Goal: Find specific page/section: Find specific page/section

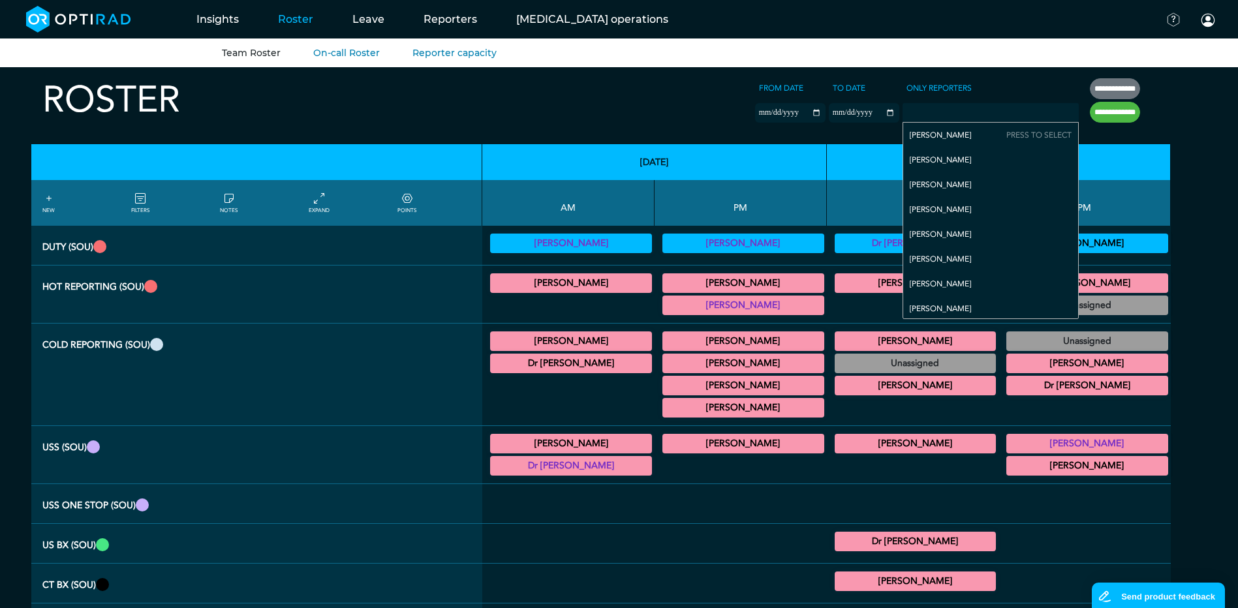
click at [927, 110] on input "null" at bounding box center [936, 111] width 65 height 12
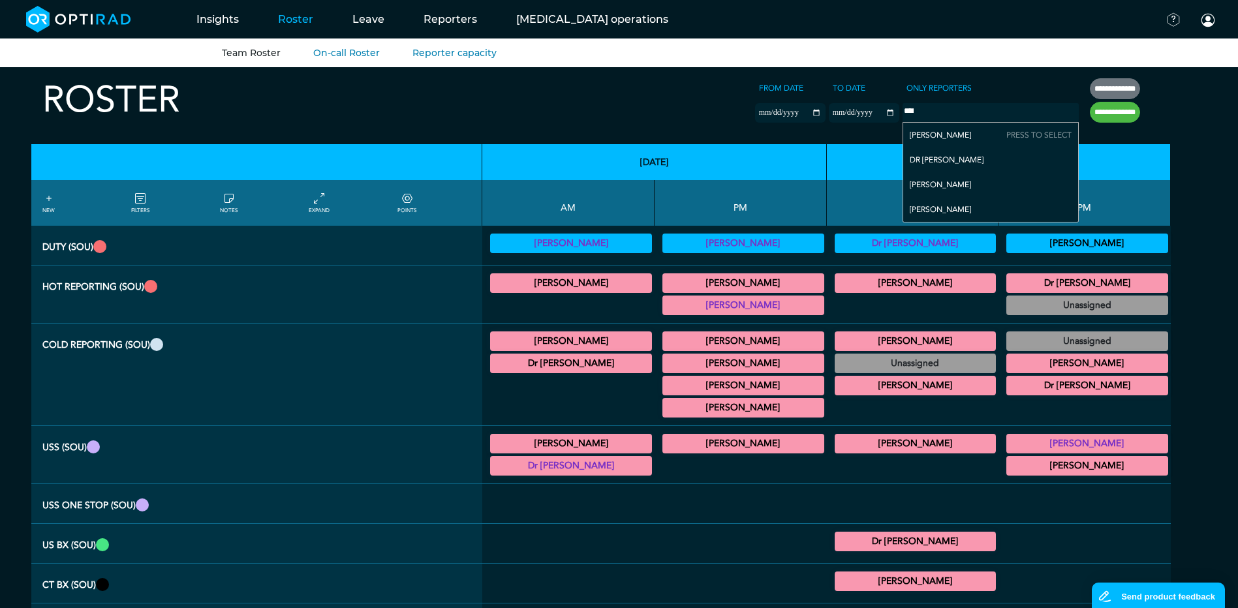
type input "*****"
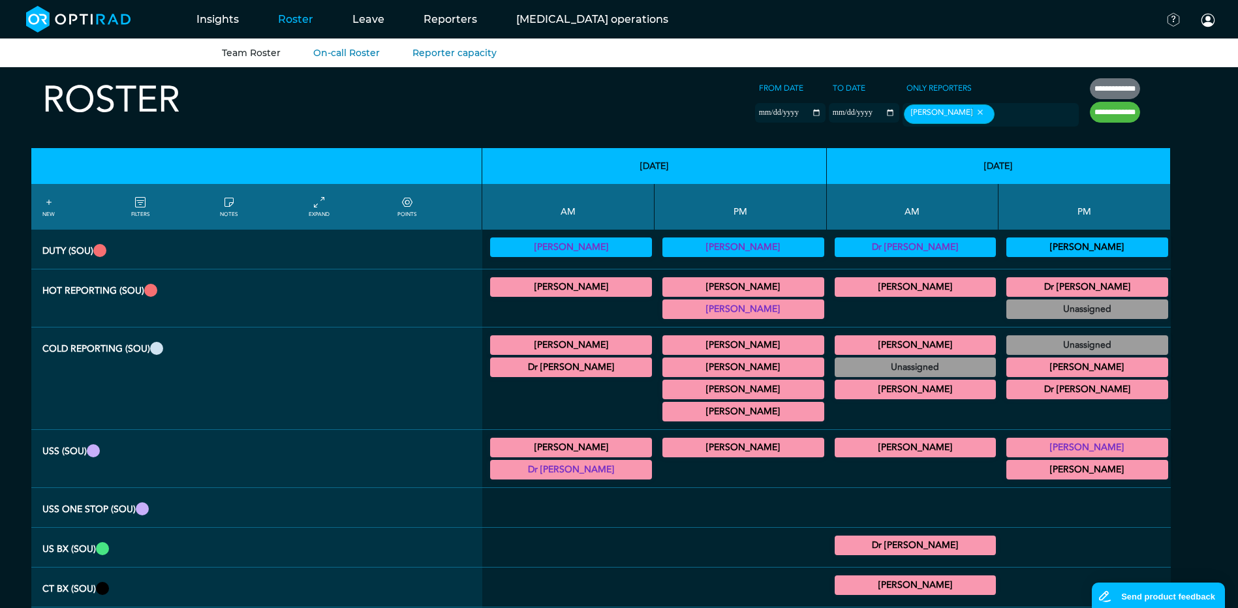
click at [1109, 115] on input "**********" at bounding box center [1115, 112] width 50 height 21
type input "**********"
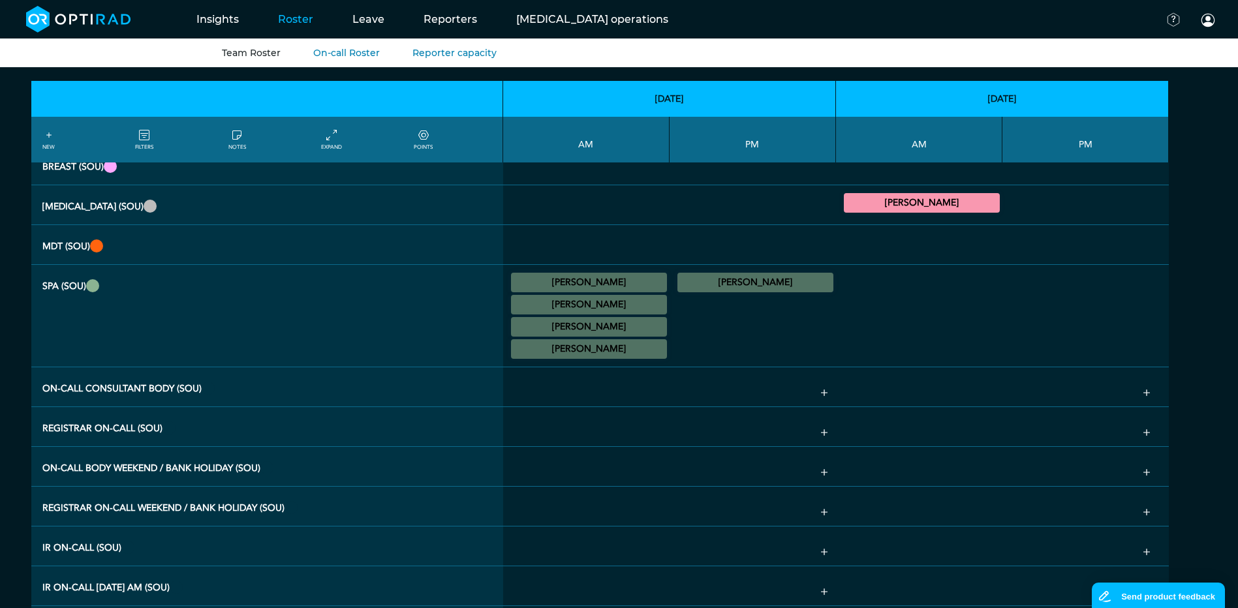
scroll to position [457, 0]
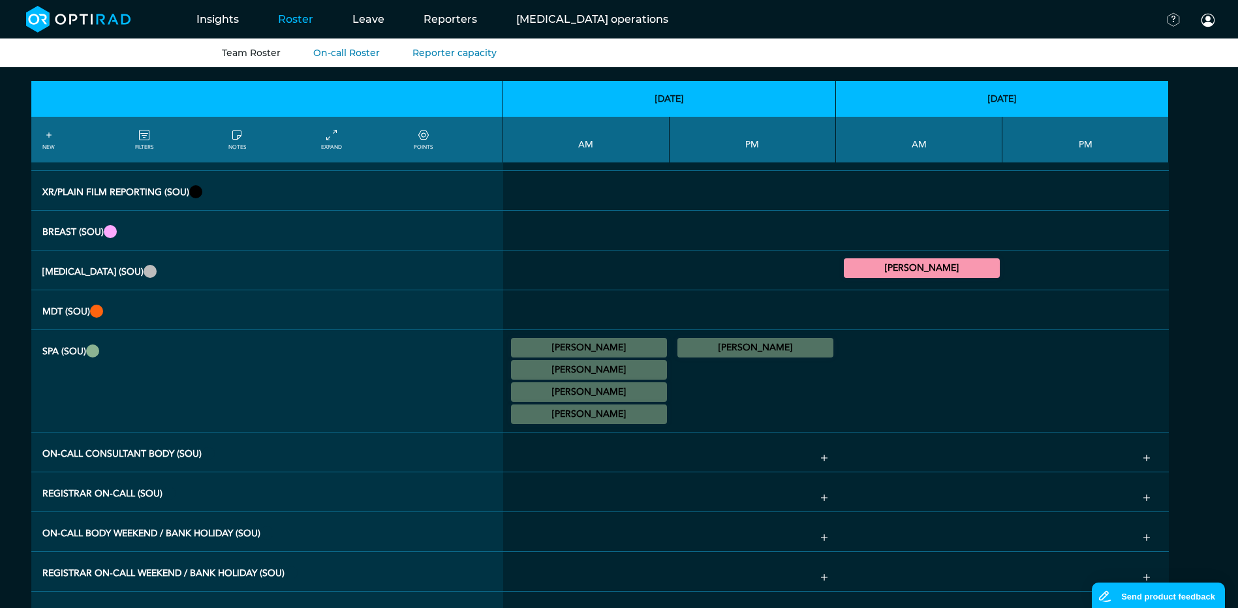
click at [576, 400] on summary "[PERSON_NAME]" at bounding box center [589, 392] width 152 height 16
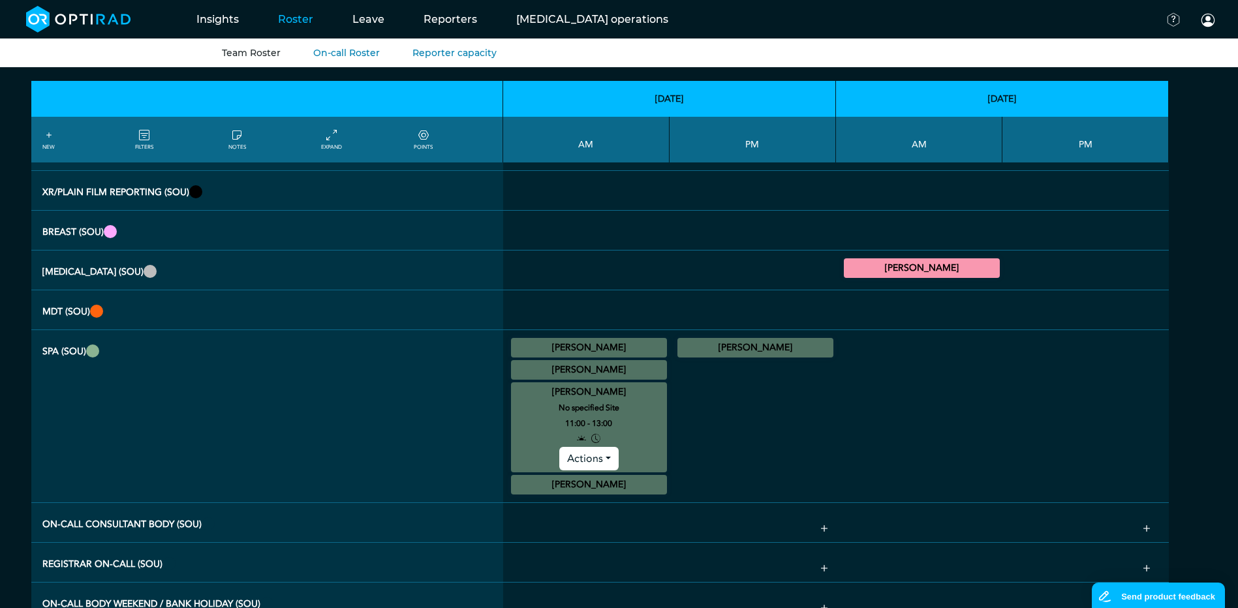
click at [576, 400] on summary "[PERSON_NAME]" at bounding box center [589, 392] width 152 height 16
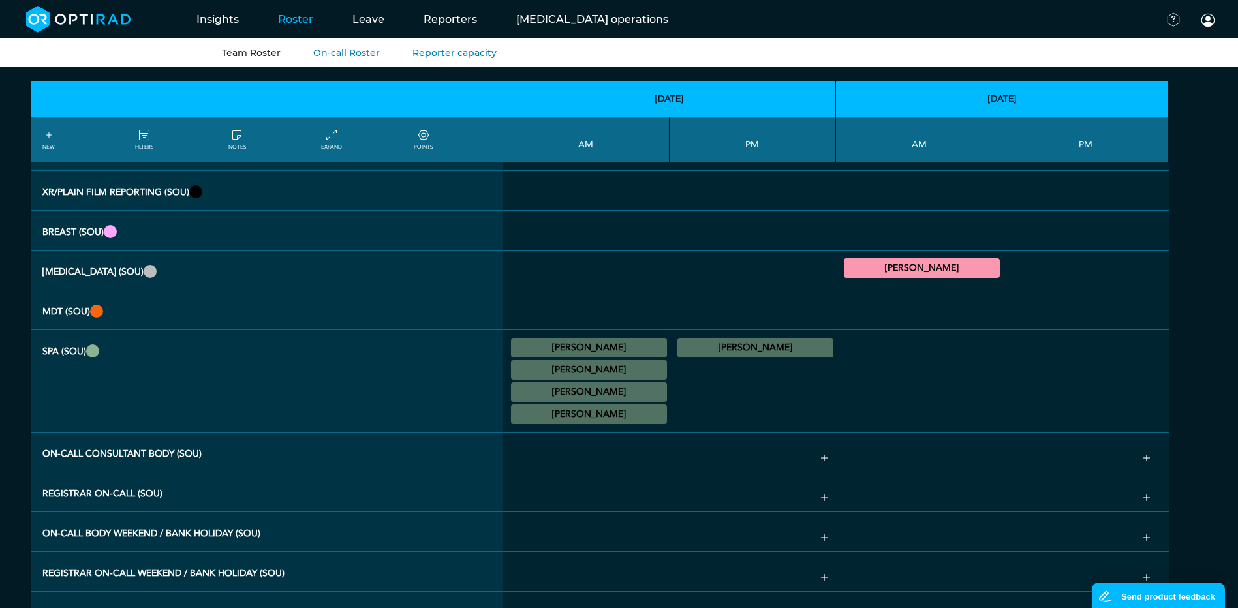
click at [584, 422] on summary "[PERSON_NAME]" at bounding box center [589, 414] width 152 height 16
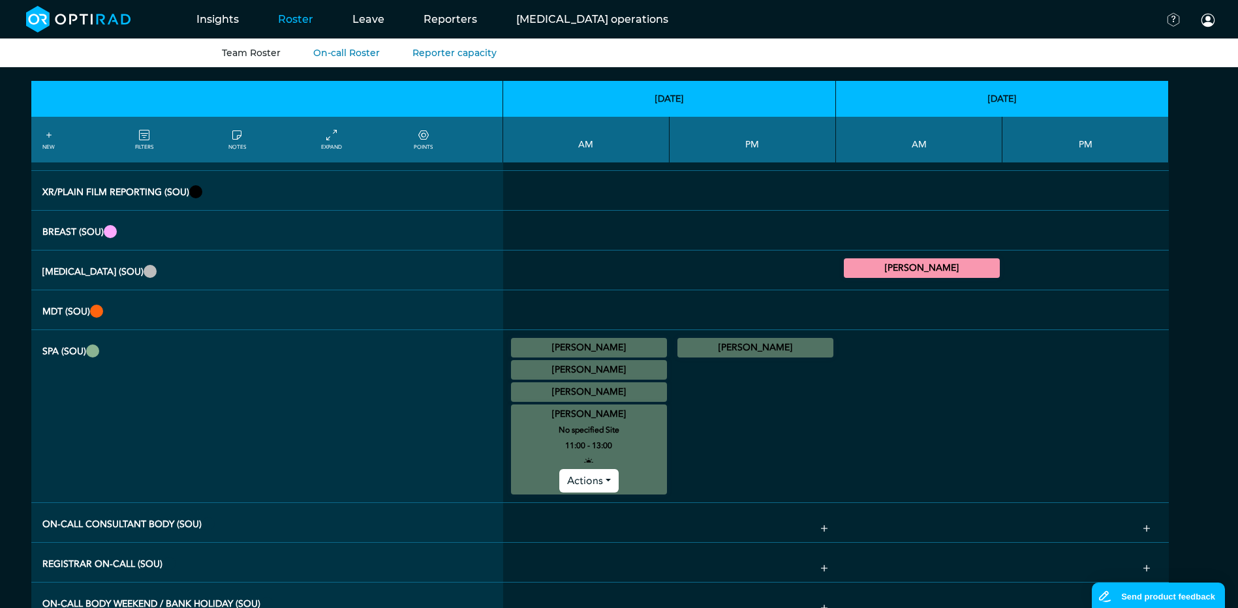
click at [584, 422] on summary "[PERSON_NAME]" at bounding box center [589, 414] width 152 height 16
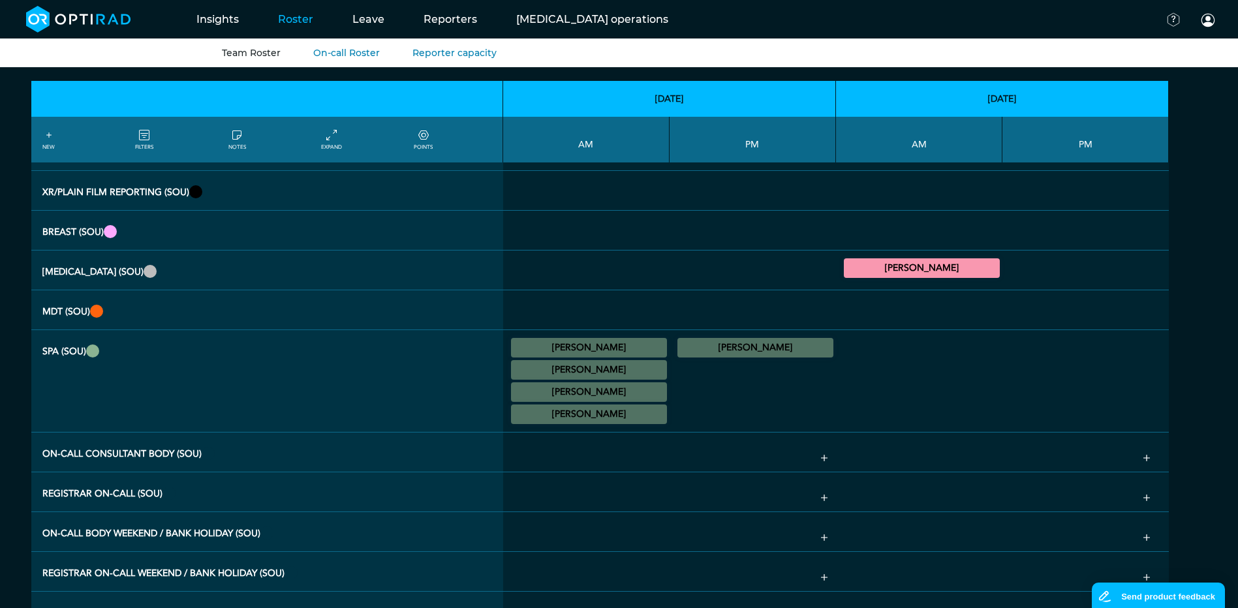
click at [763, 356] on summary "[PERSON_NAME]" at bounding box center [755, 348] width 152 height 16
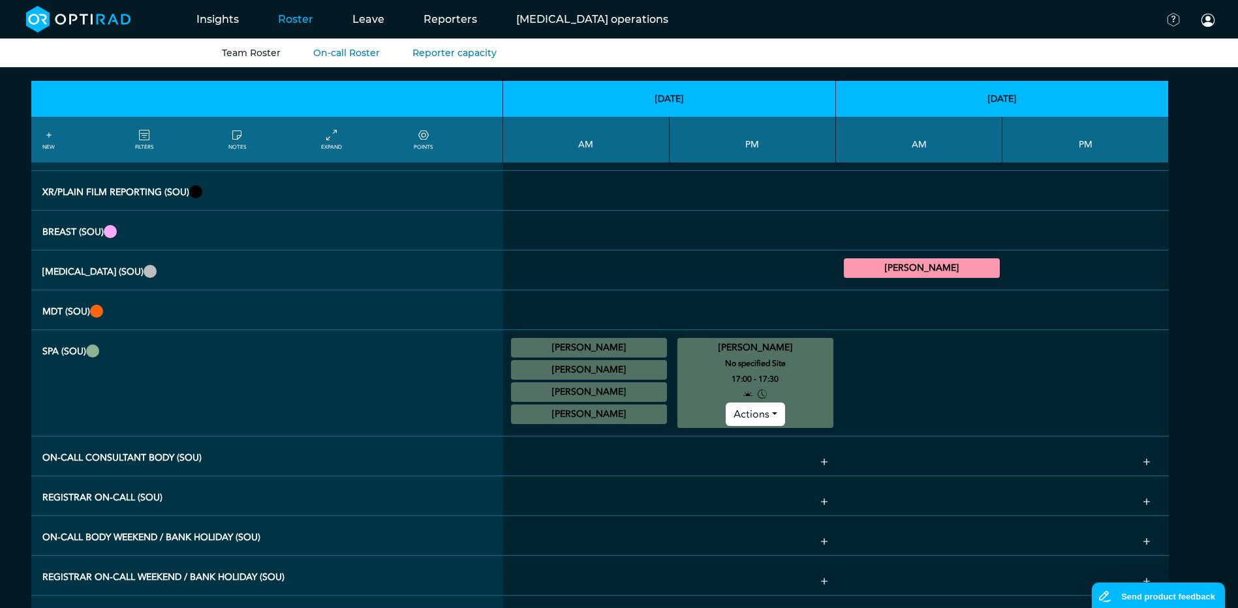
click at [763, 356] on summary "[PERSON_NAME]" at bounding box center [755, 348] width 152 height 16
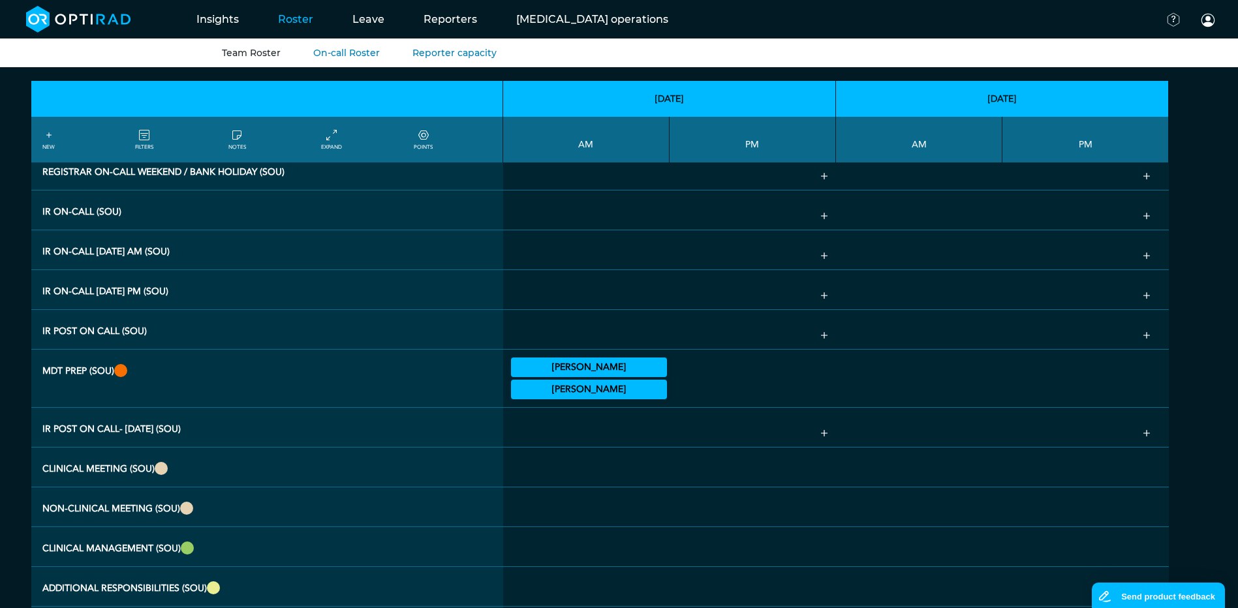
scroll to position [913, 0]
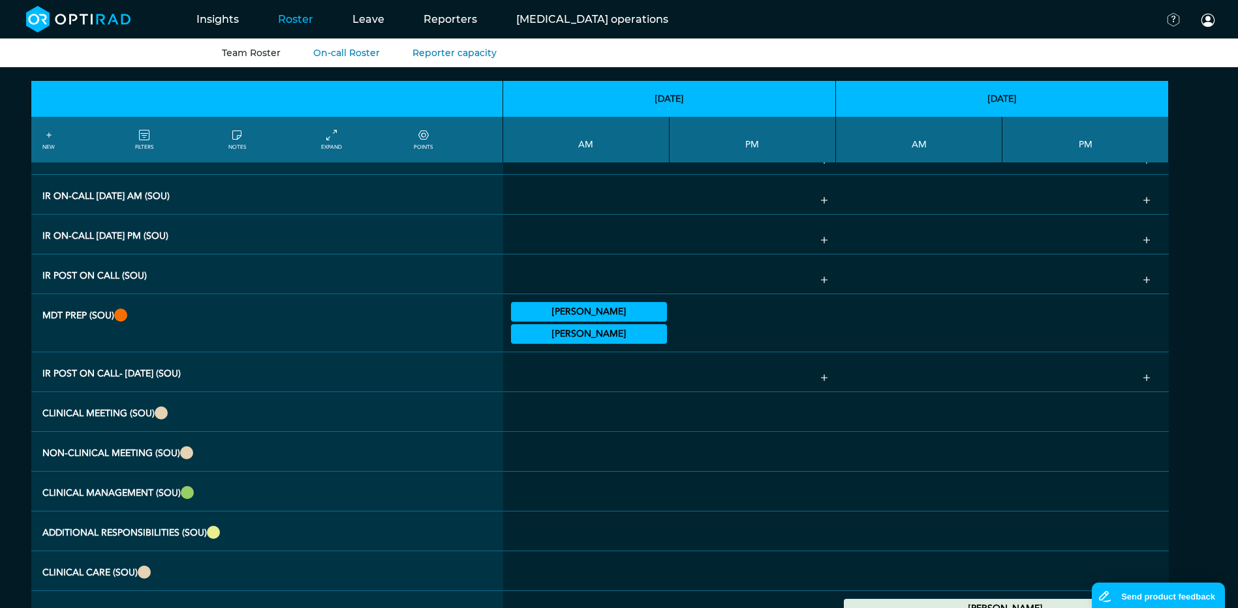
click at [542, 320] on summary "[PERSON_NAME]" at bounding box center [589, 312] width 152 height 16
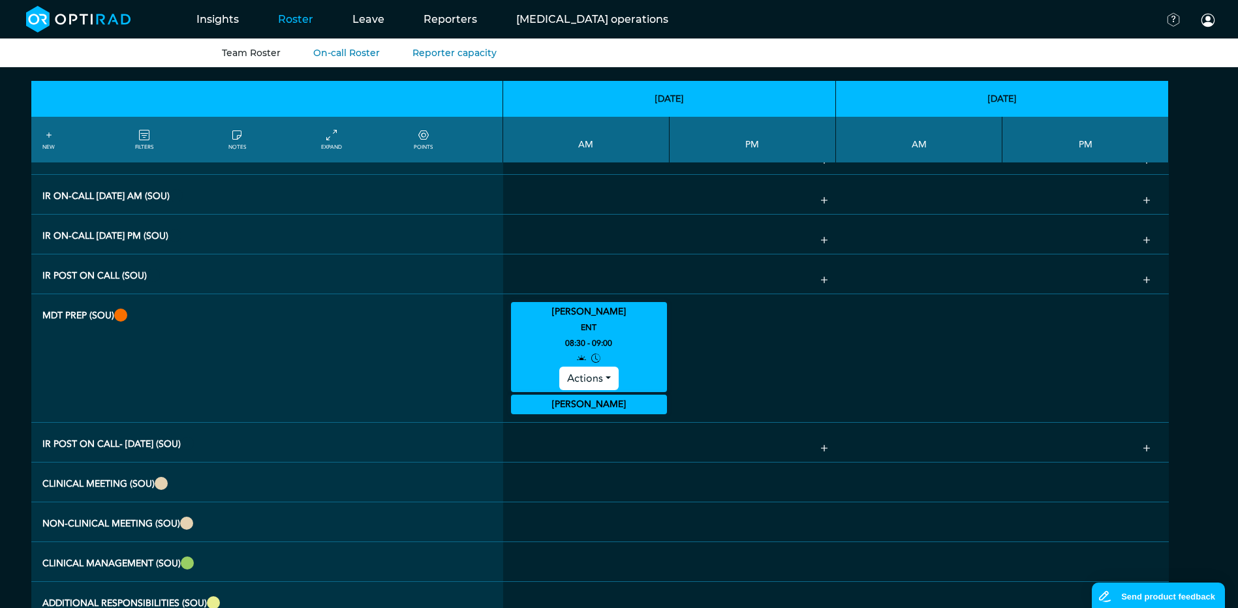
click at [547, 320] on summary "[PERSON_NAME]" at bounding box center [589, 312] width 152 height 16
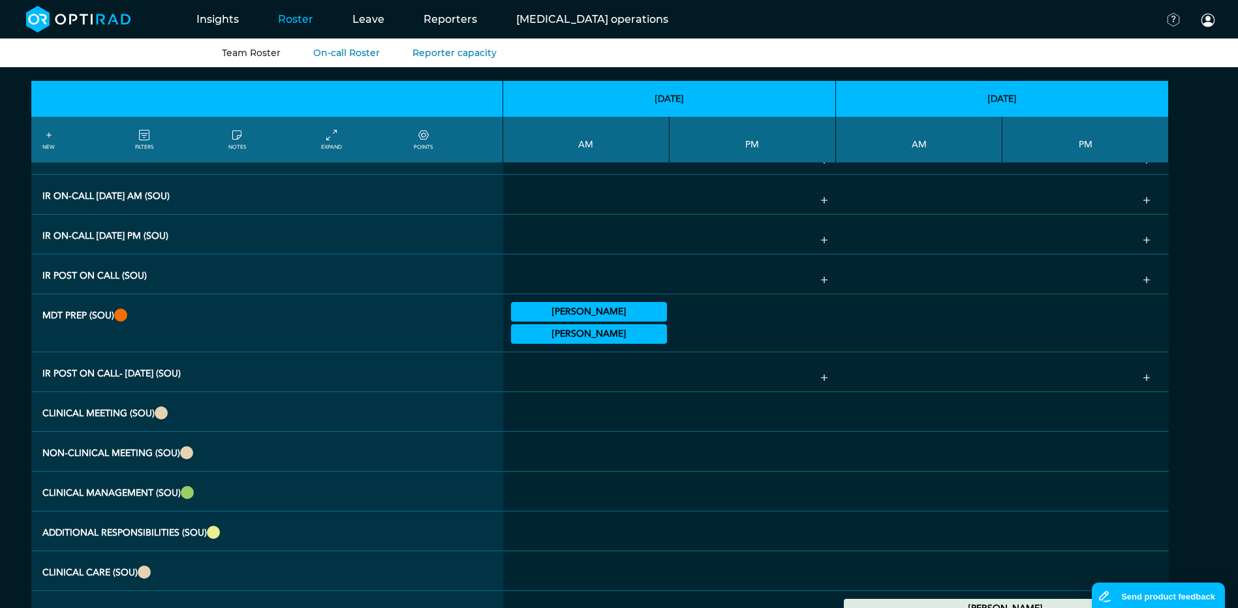
click at [552, 342] on summary "[PERSON_NAME]" at bounding box center [589, 334] width 152 height 16
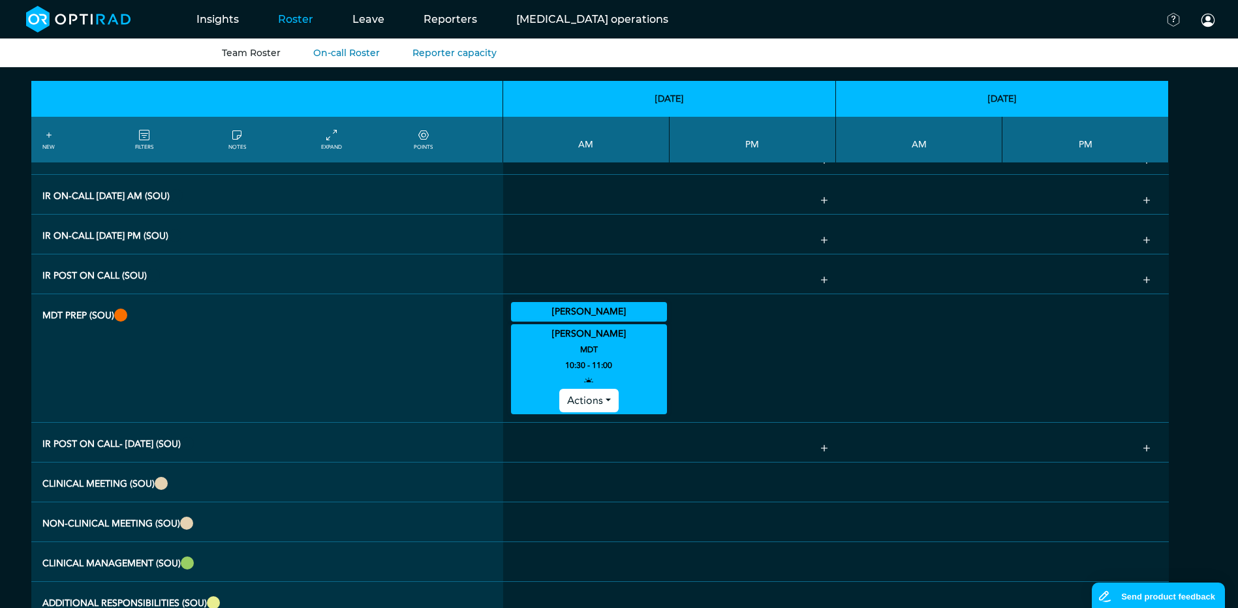
click at [552, 342] on summary "[PERSON_NAME]" at bounding box center [589, 334] width 152 height 16
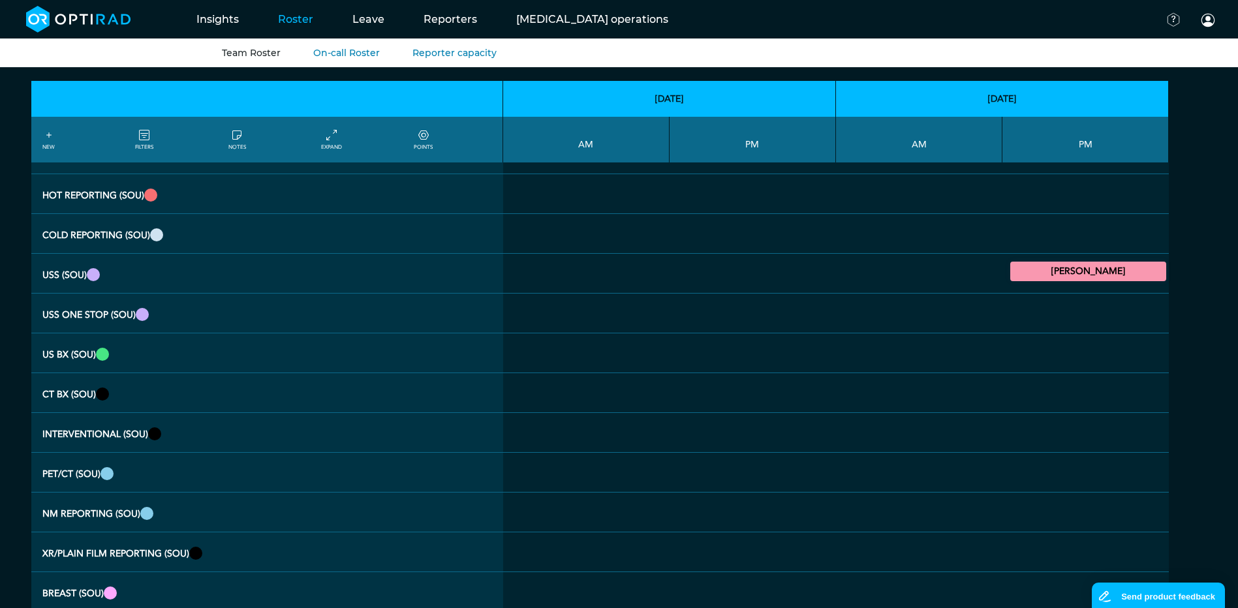
scroll to position [0, 0]
